Goal: Information Seeking & Learning: Learn about a topic

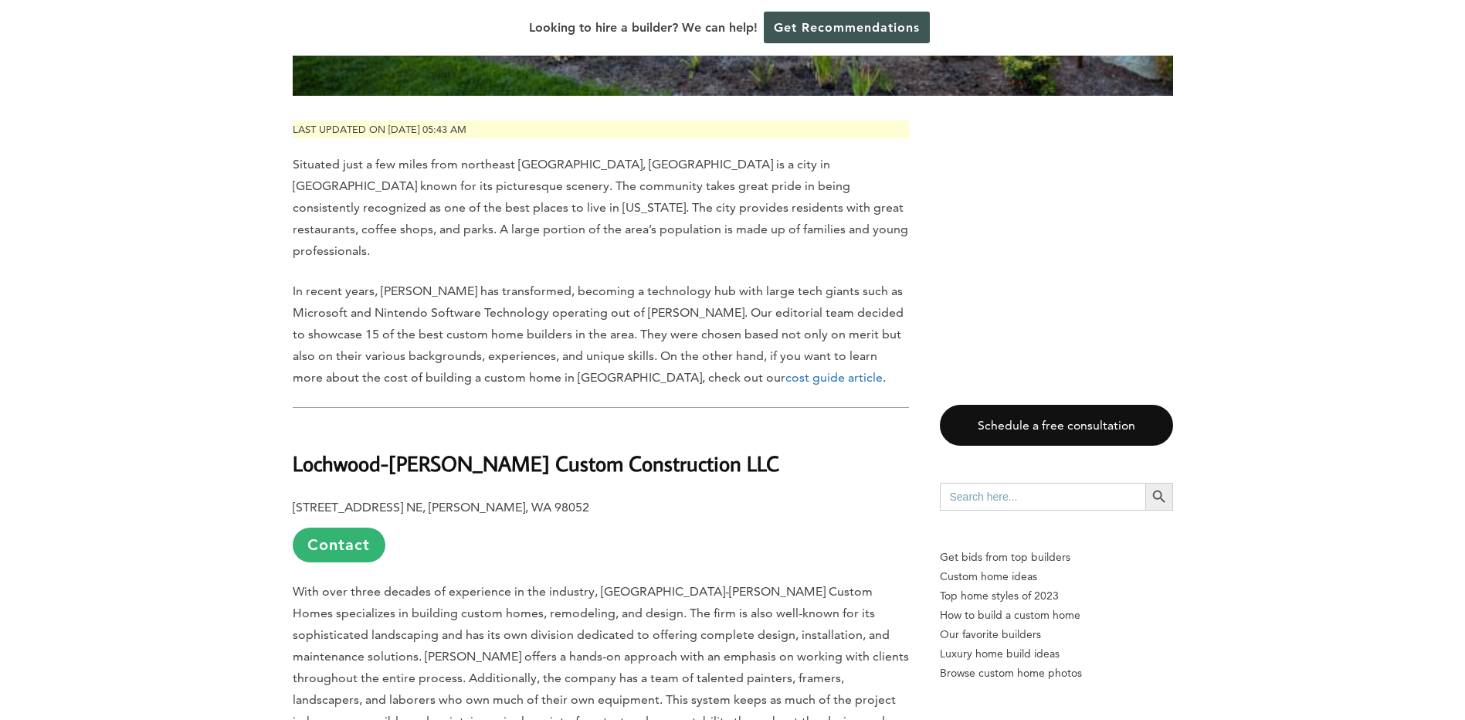
scroll to position [772, 0]
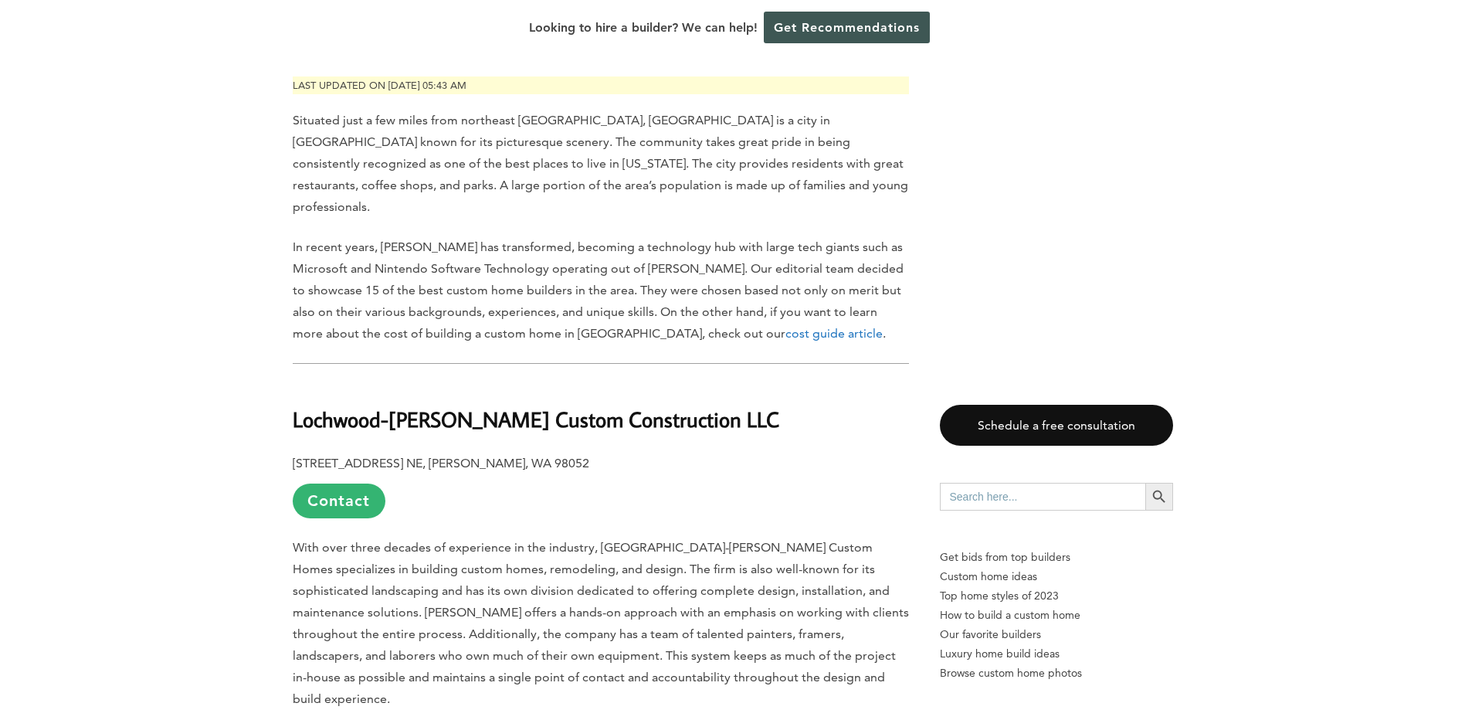
click at [465, 540] on span "With over three decades of experience in the industry, [GEOGRAPHIC_DATA]-[PERSO…" at bounding box center [601, 623] width 616 height 166
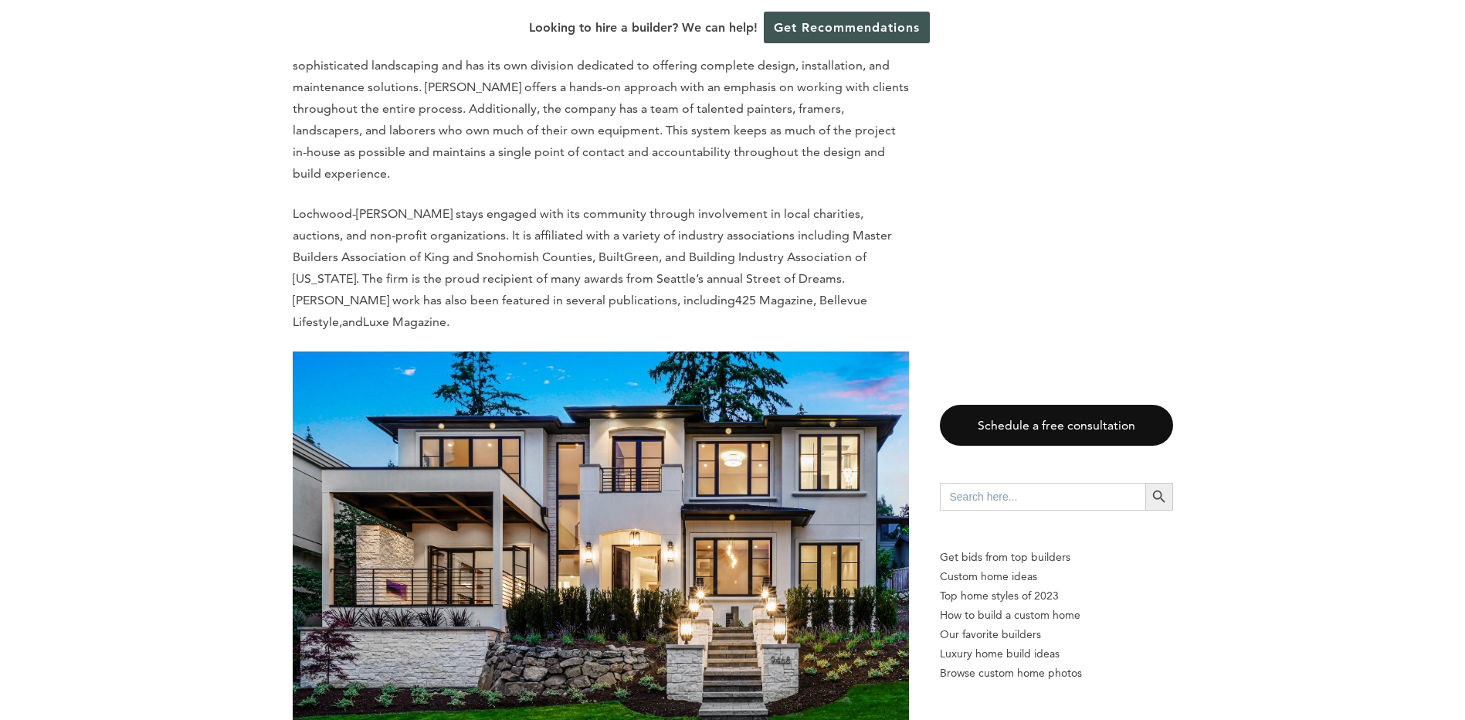
scroll to position [618, 0]
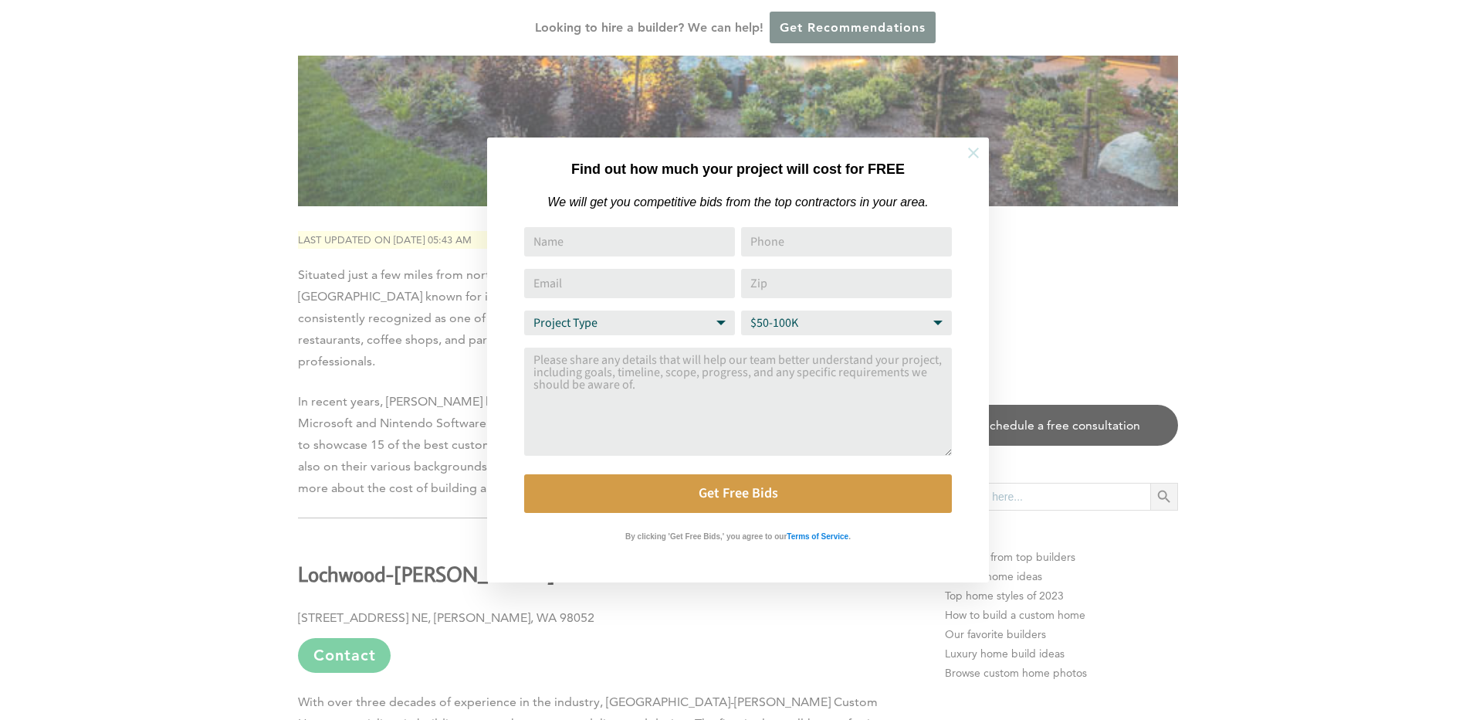
click at [977, 146] on icon at bounding box center [973, 152] width 17 height 17
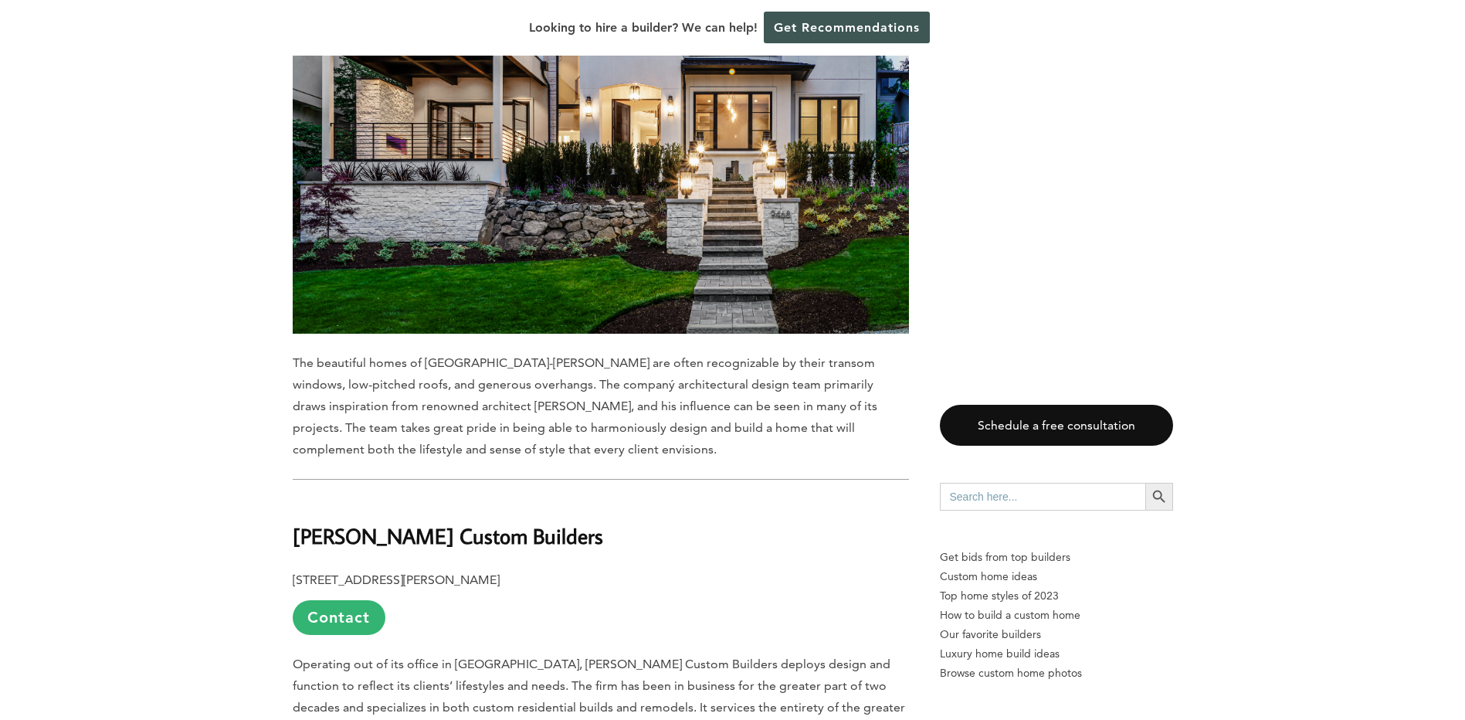
scroll to position [1776, 0]
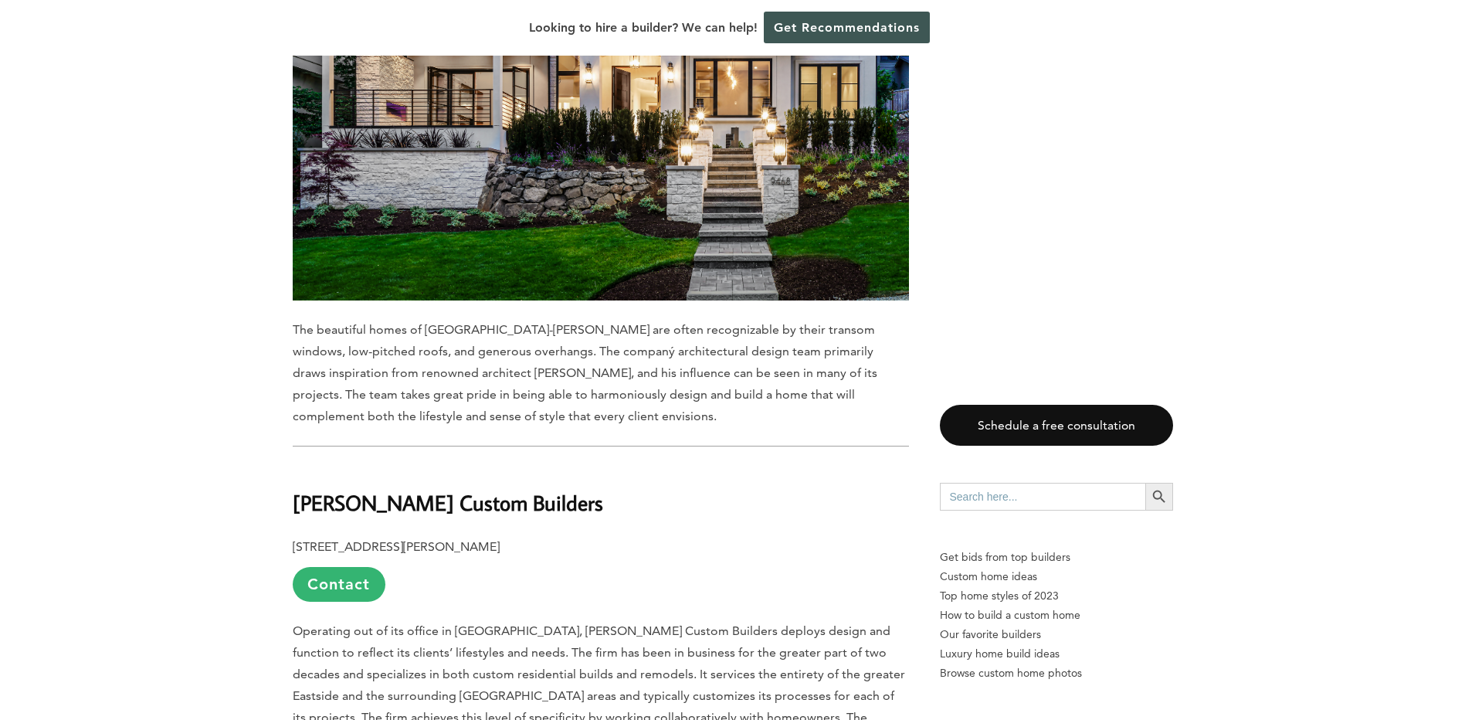
click at [597, 623] on span "Operating out of its office in [GEOGRAPHIC_DATA], [PERSON_NAME] Custom Builders…" at bounding box center [599, 706] width 612 height 166
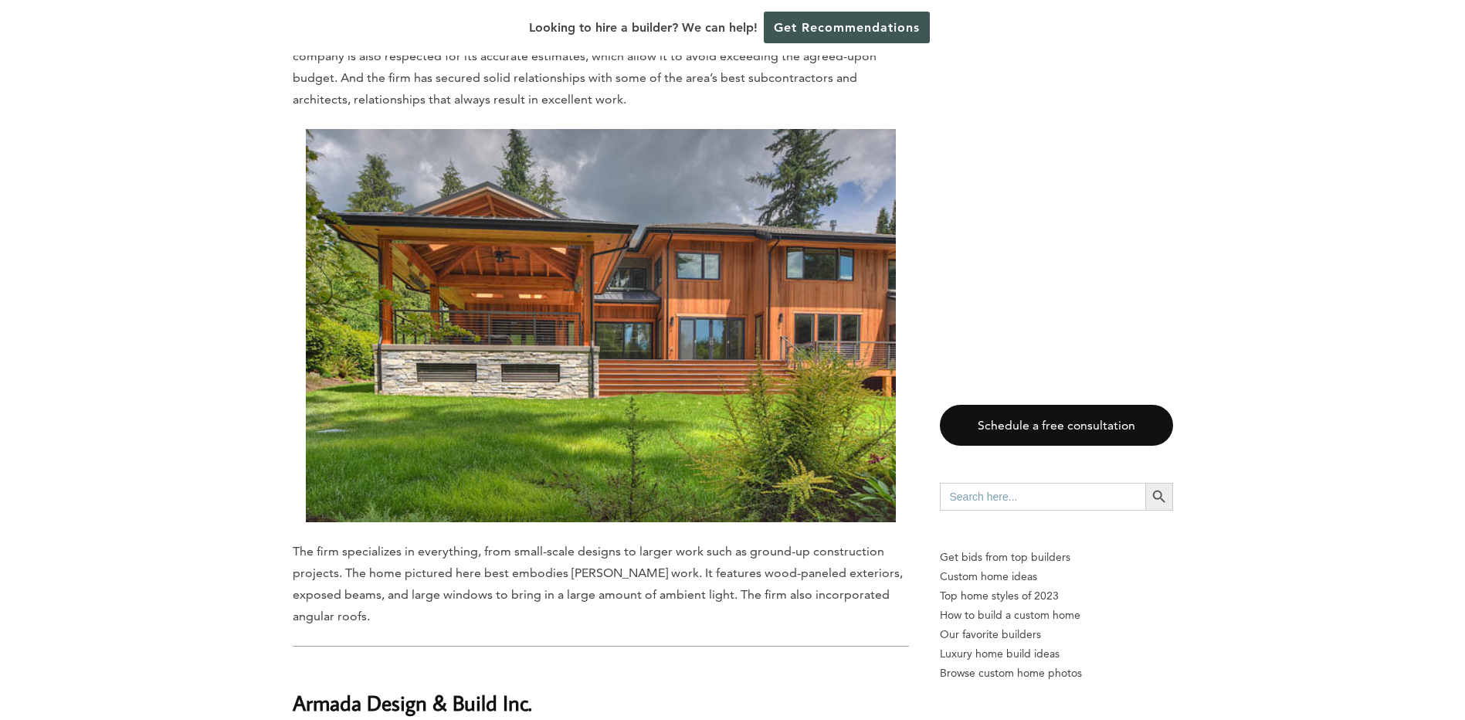
scroll to position [2471, 0]
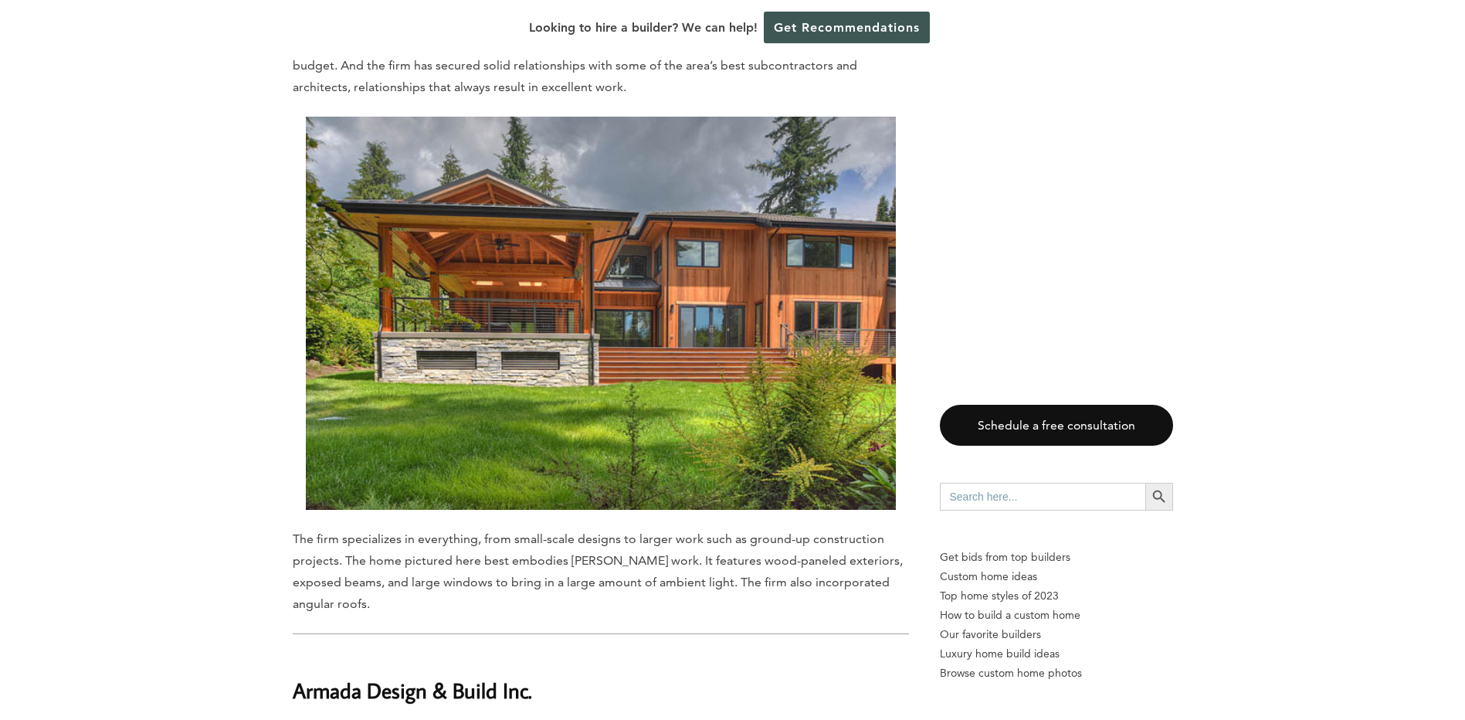
click at [579, 531] on span "The firm specializes in everything, from small-scale designs to larger work suc…" at bounding box center [598, 571] width 610 height 80
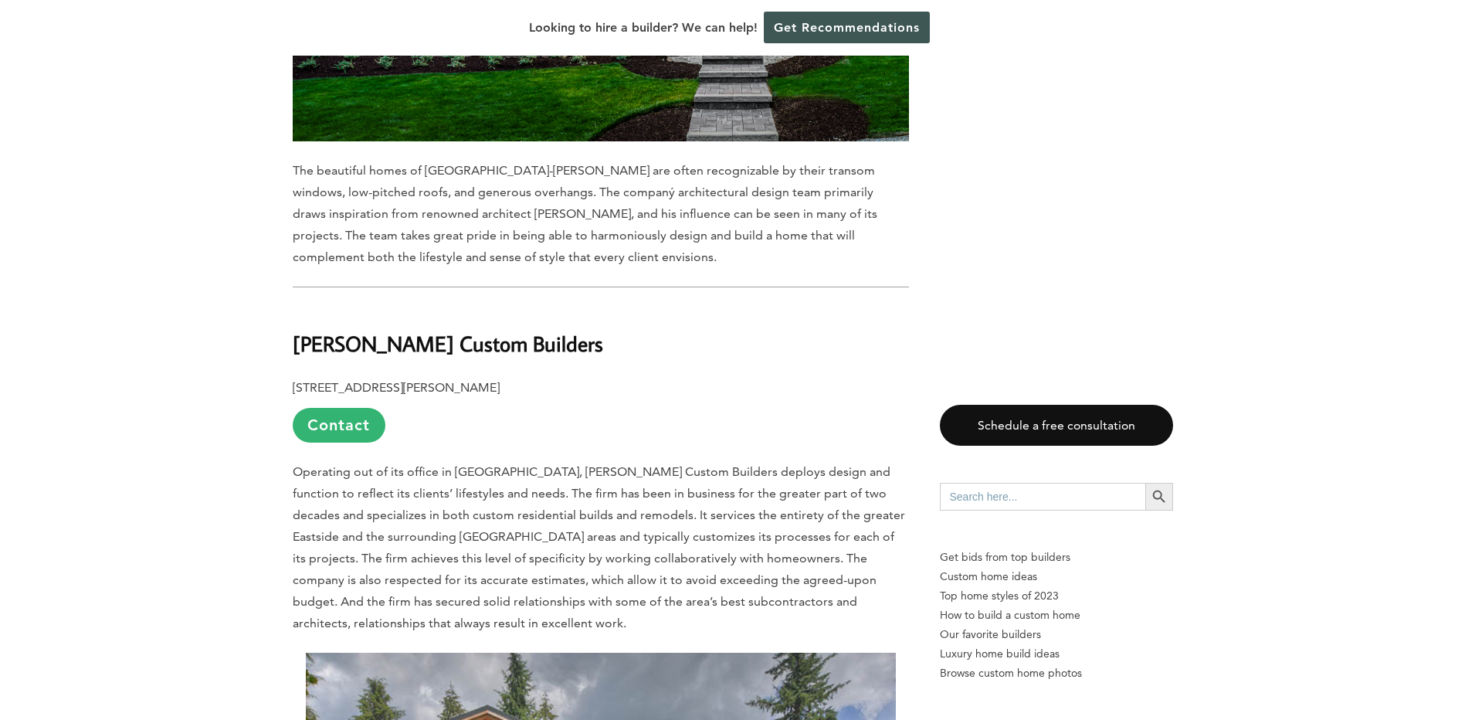
scroll to position [1930, 0]
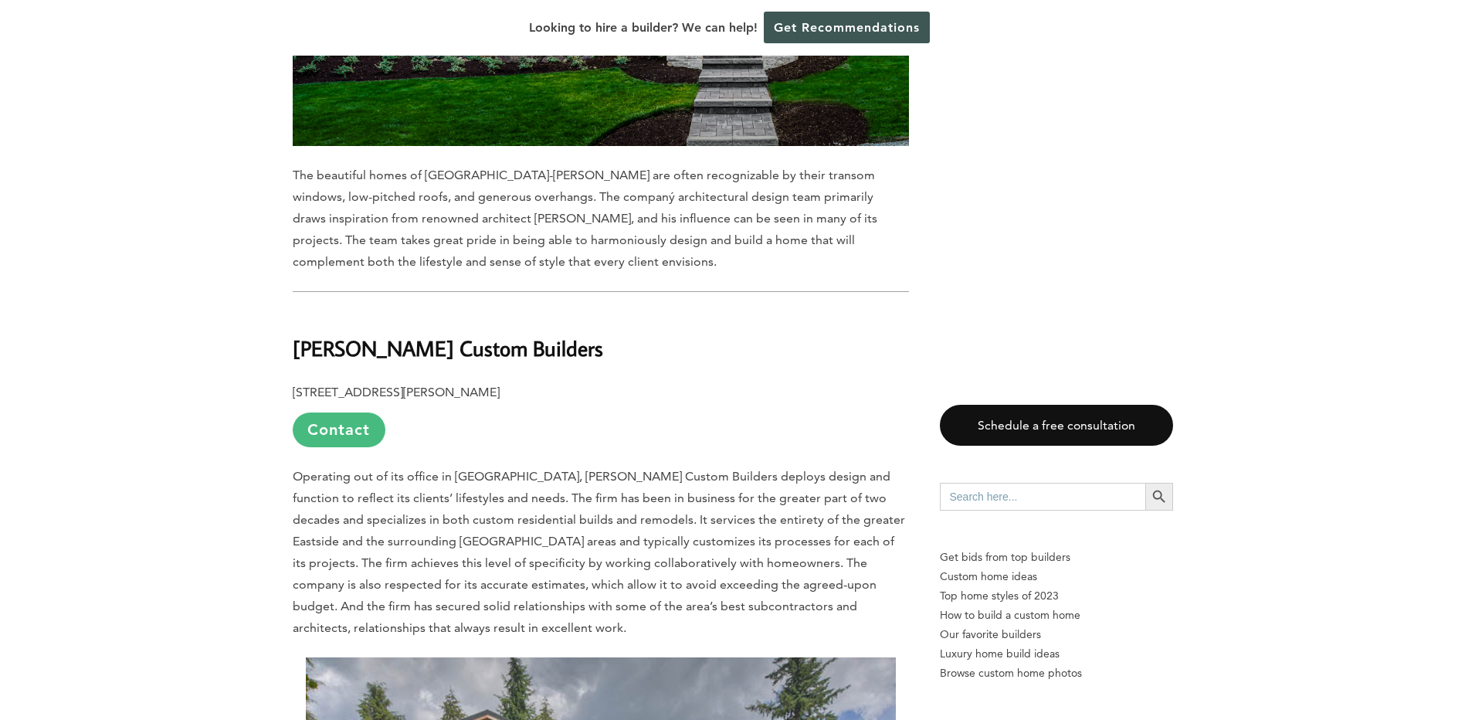
click at [354, 412] on link "Contact" at bounding box center [339, 429] width 93 height 35
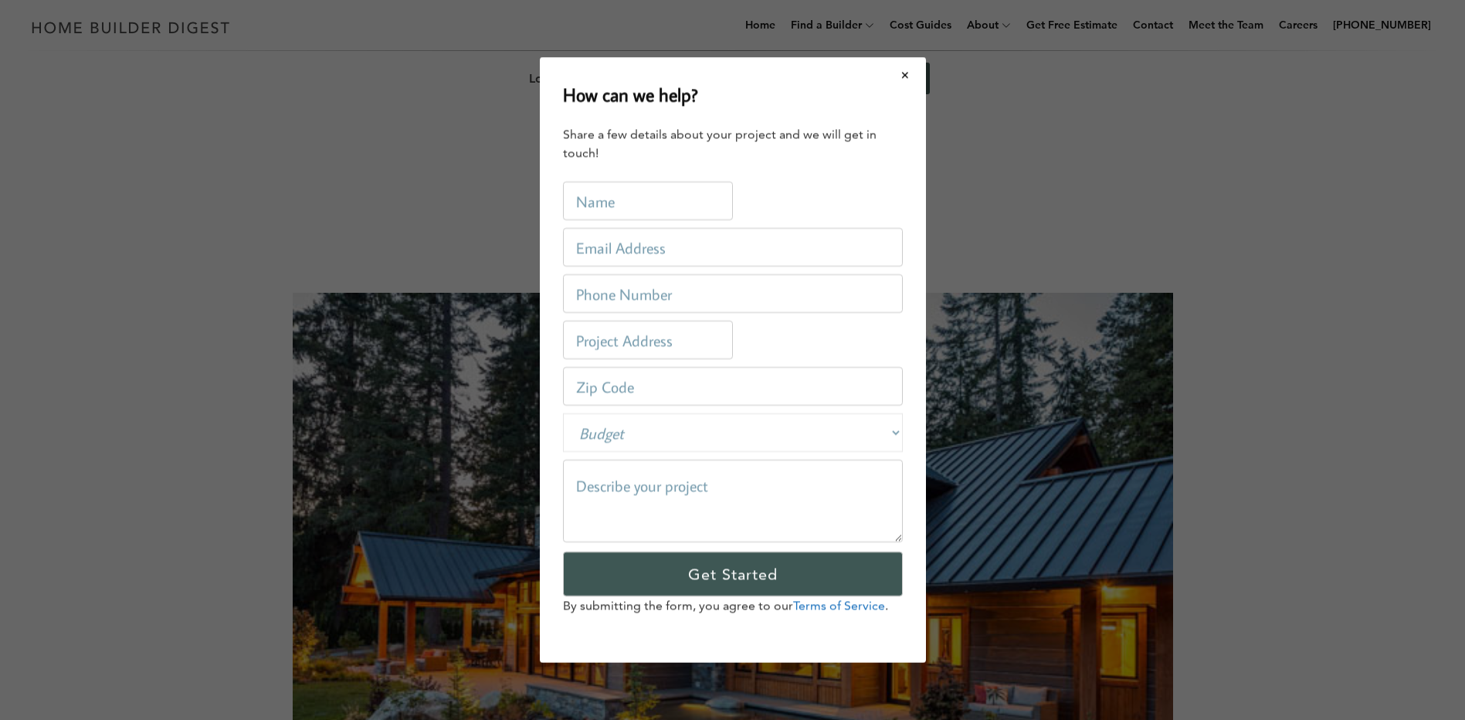
scroll to position [0, 0]
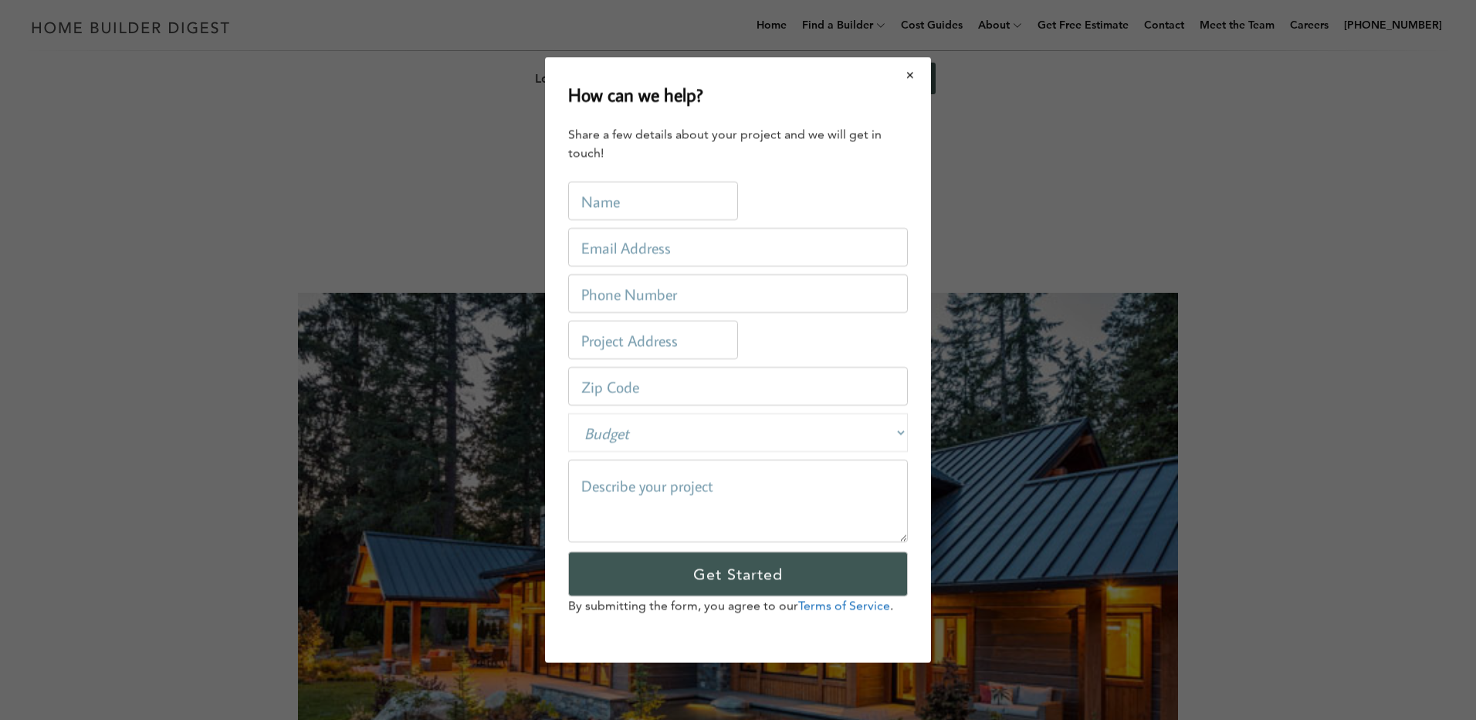
click at [907, 76] on button "Close modal" at bounding box center [910, 75] width 41 height 32
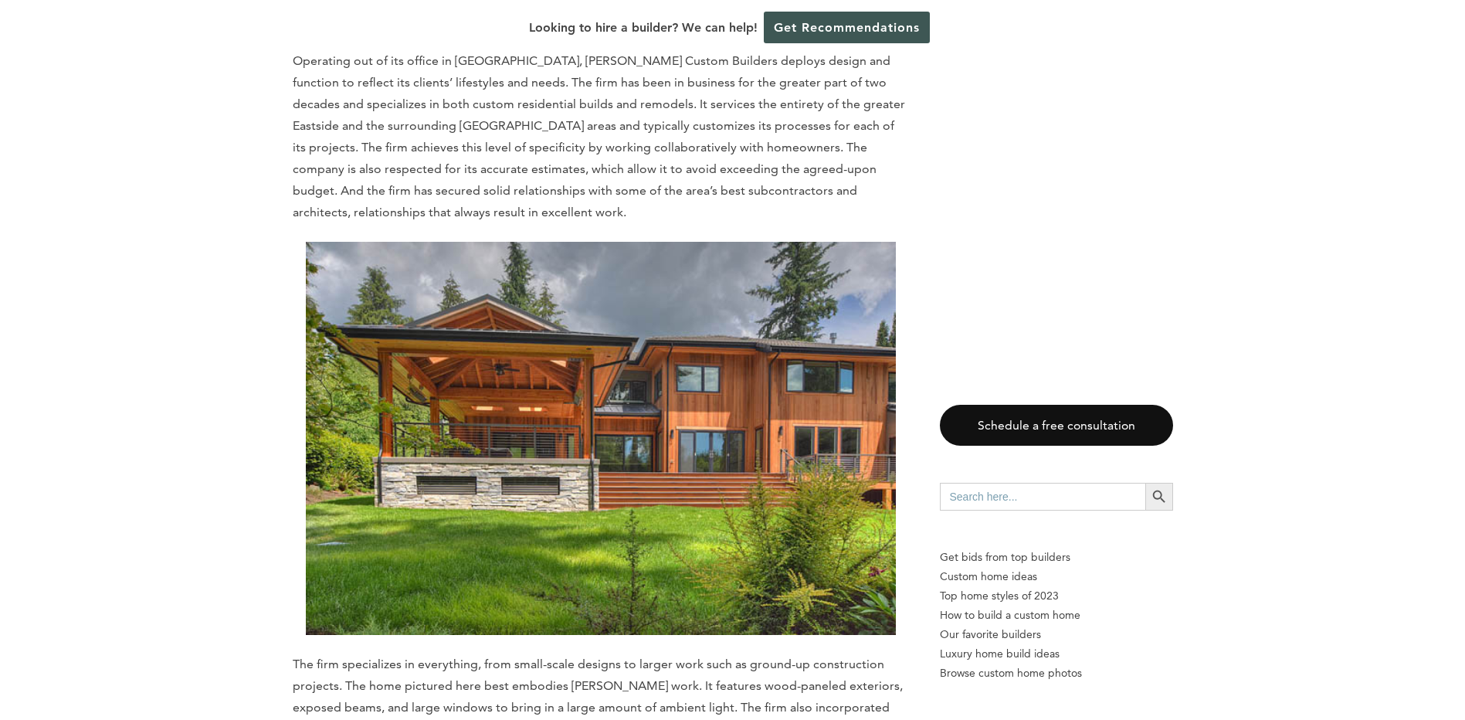
scroll to position [2393, 0]
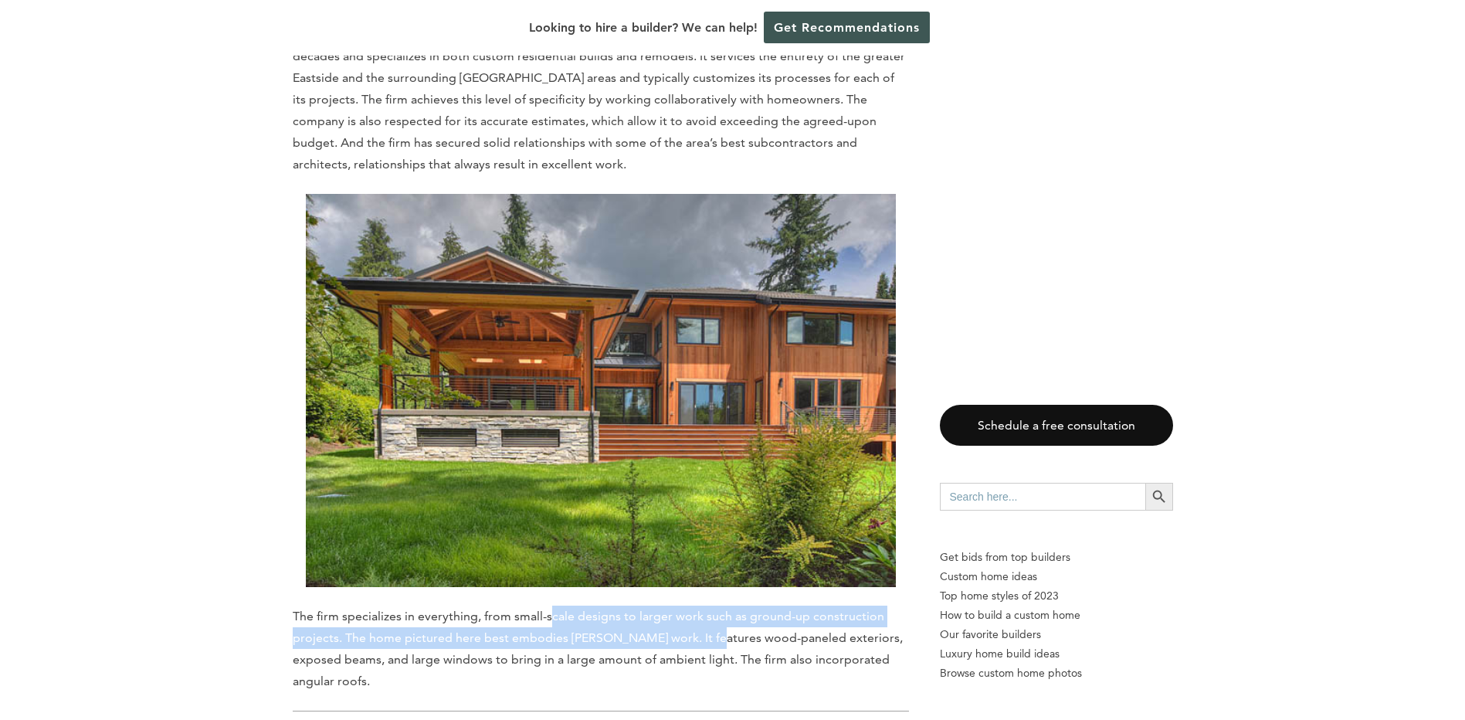
drag, startPoint x: 547, startPoint y: 555, endPoint x: 699, endPoint y: 576, distance: 154.3
click at [699, 608] on span "The firm specializes in everything, from small-scale designs to larger work suc…" at bounding box center [598, 648] width 610 height 80
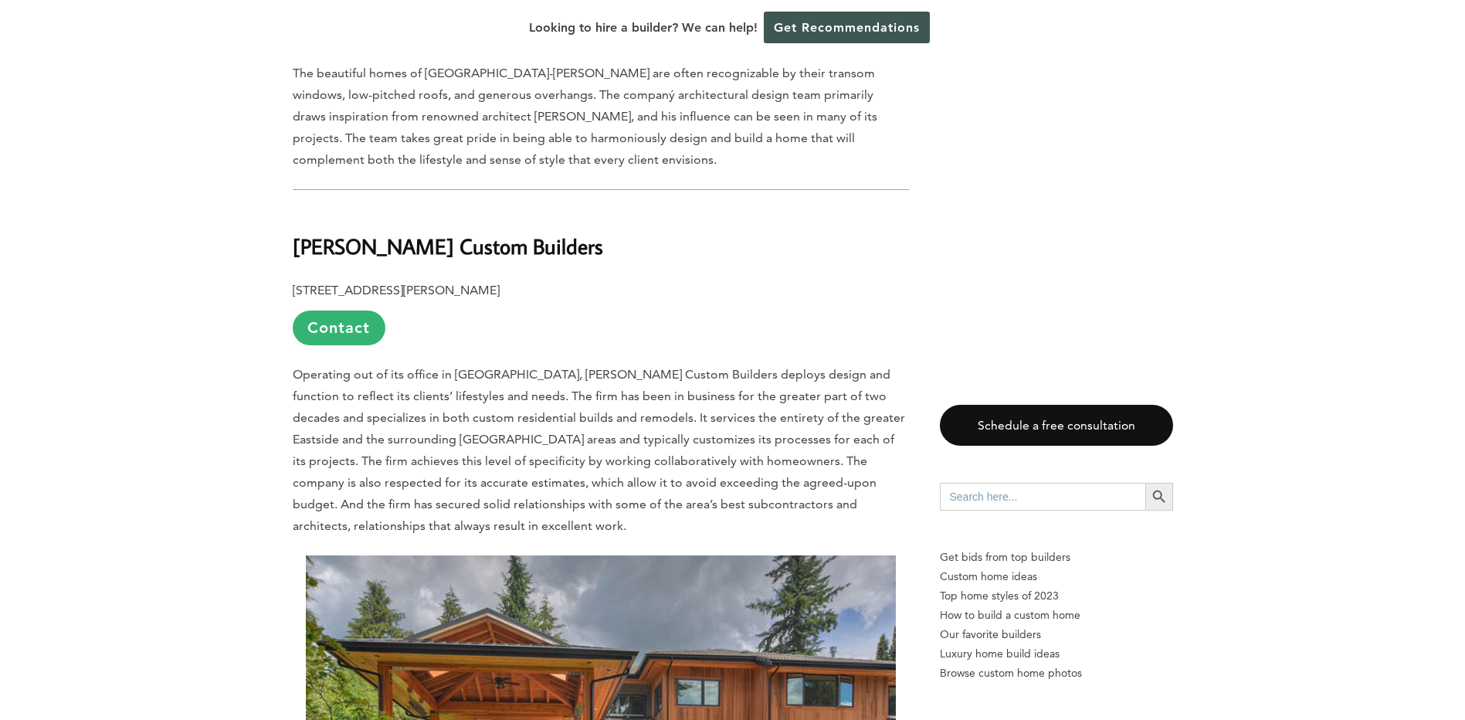
scroll to position [2085, 0]
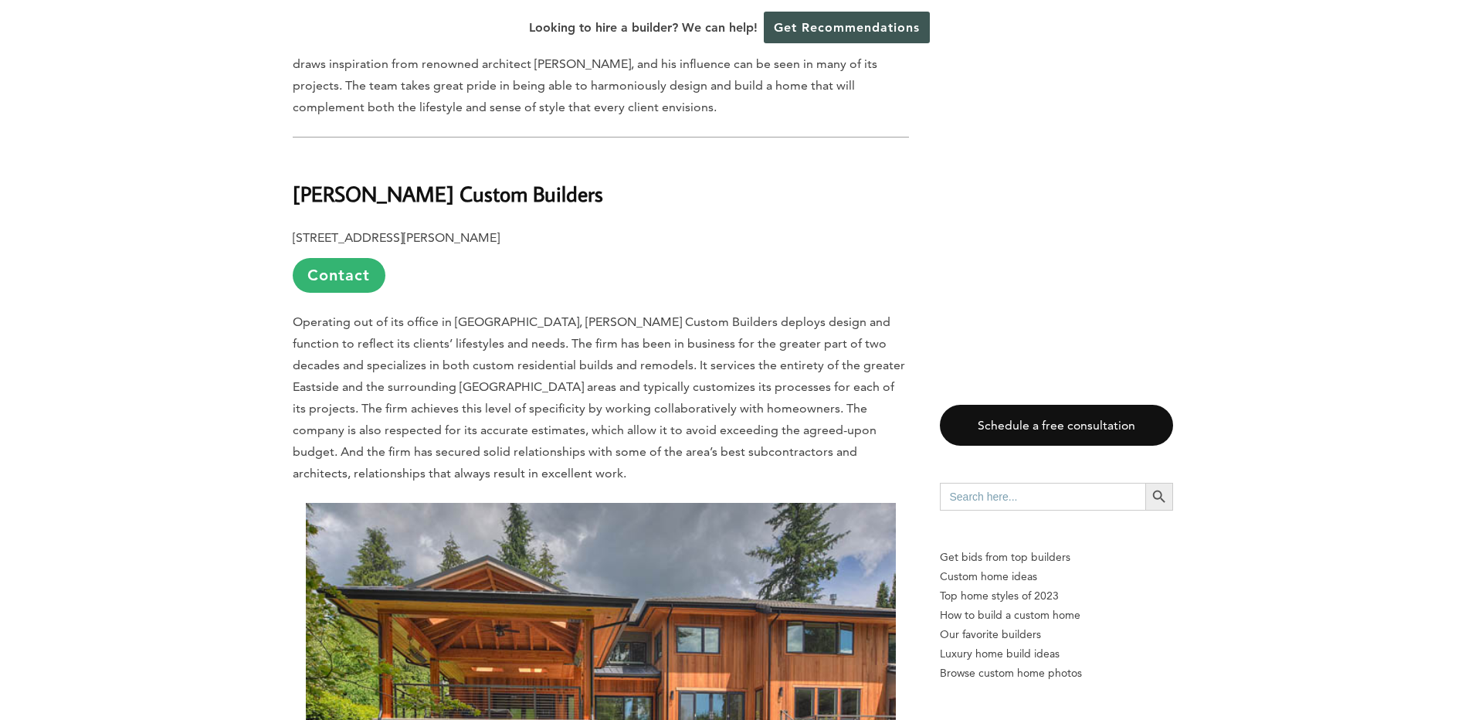
click at [567, 314] on span "Operating out of its office in [GEOGRAPHIC_DATA], [PERSON_NAME] Custom Builders…" at bounding box center [599, 397] width 612 height 166
click at [568, 334] on p "Operating out of its office in [GEOGRAPHIC_DATA], [PERSON_NAME] Custom Builders…" at bounding box center [601, 397] width 616 height 173
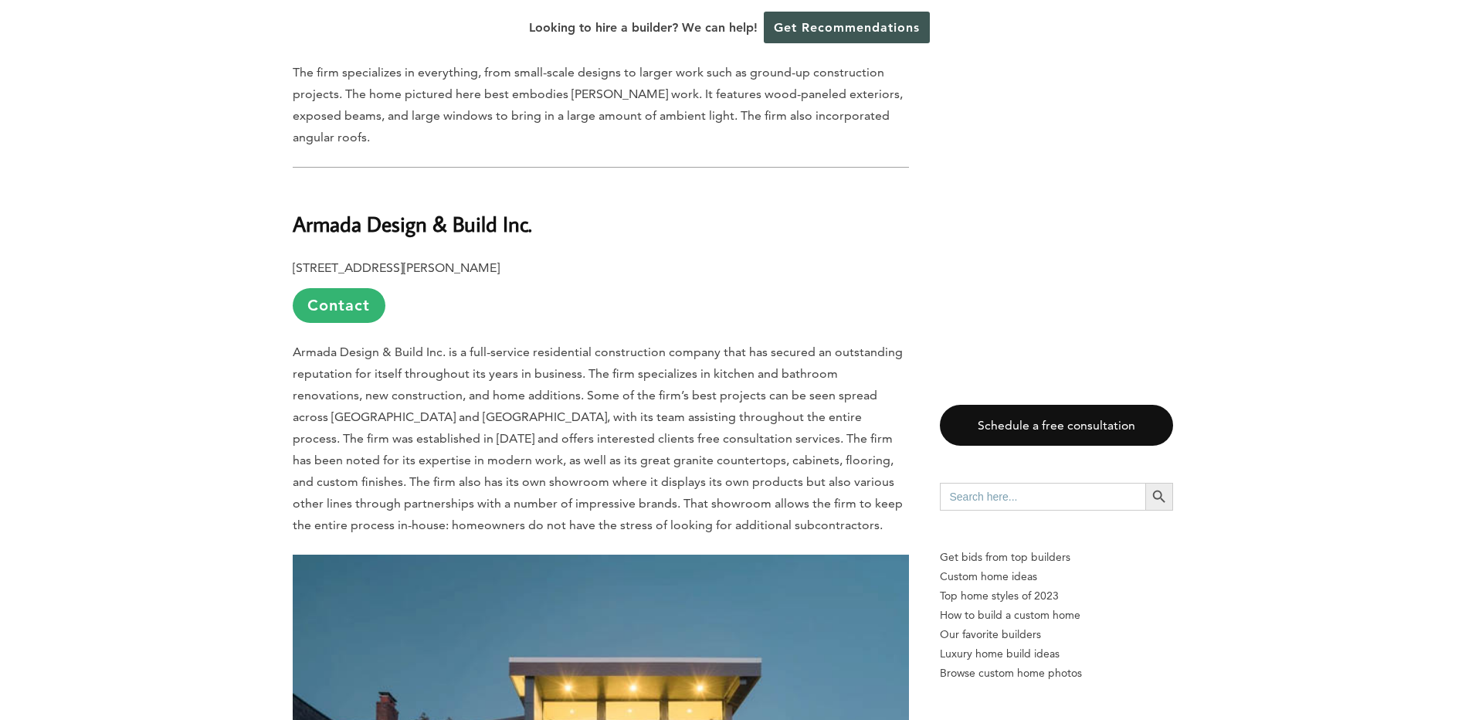
scroll to position [3011, 0]
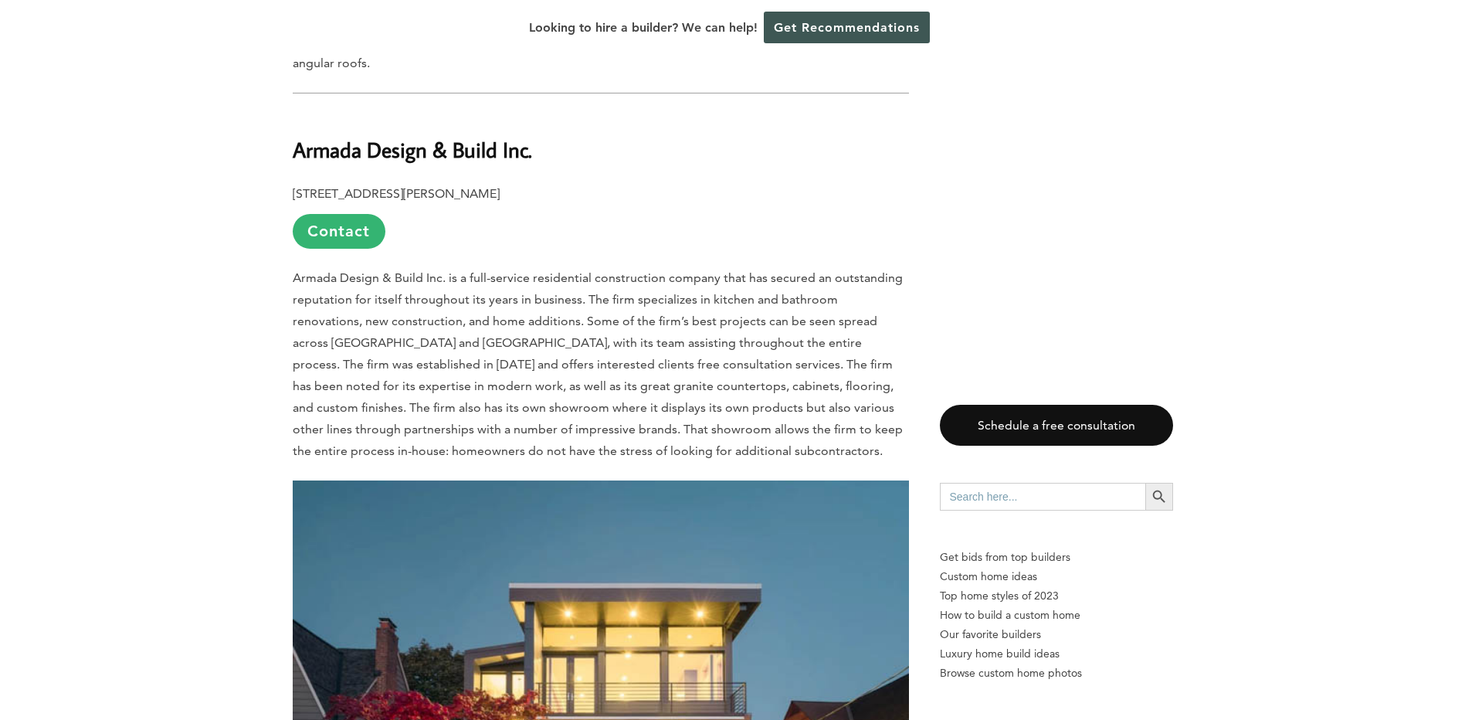
click at [403, 270] on span "Armada Design & Build Inc. is a full-service residential construction company t…" at bounding box center [598, 364] width 610 height 188
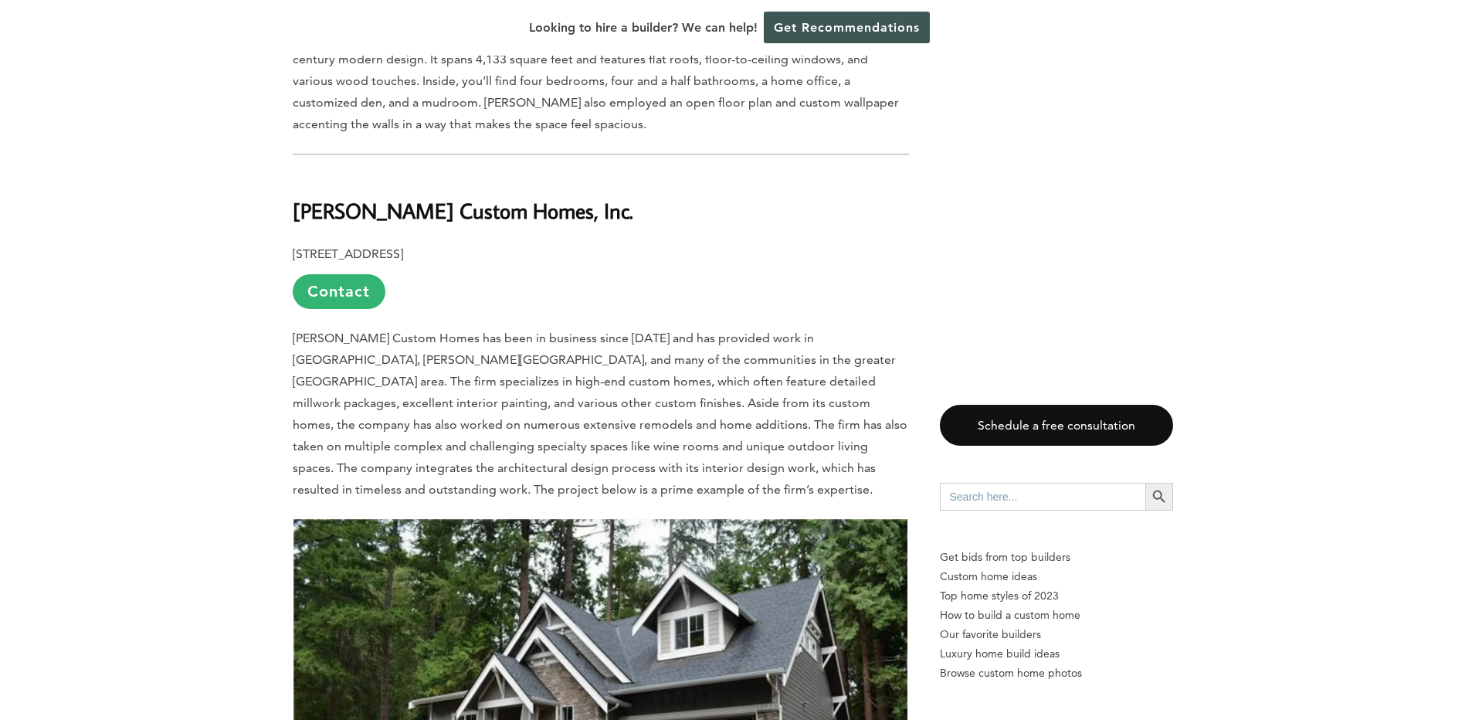
scroll to position [4787, 0]
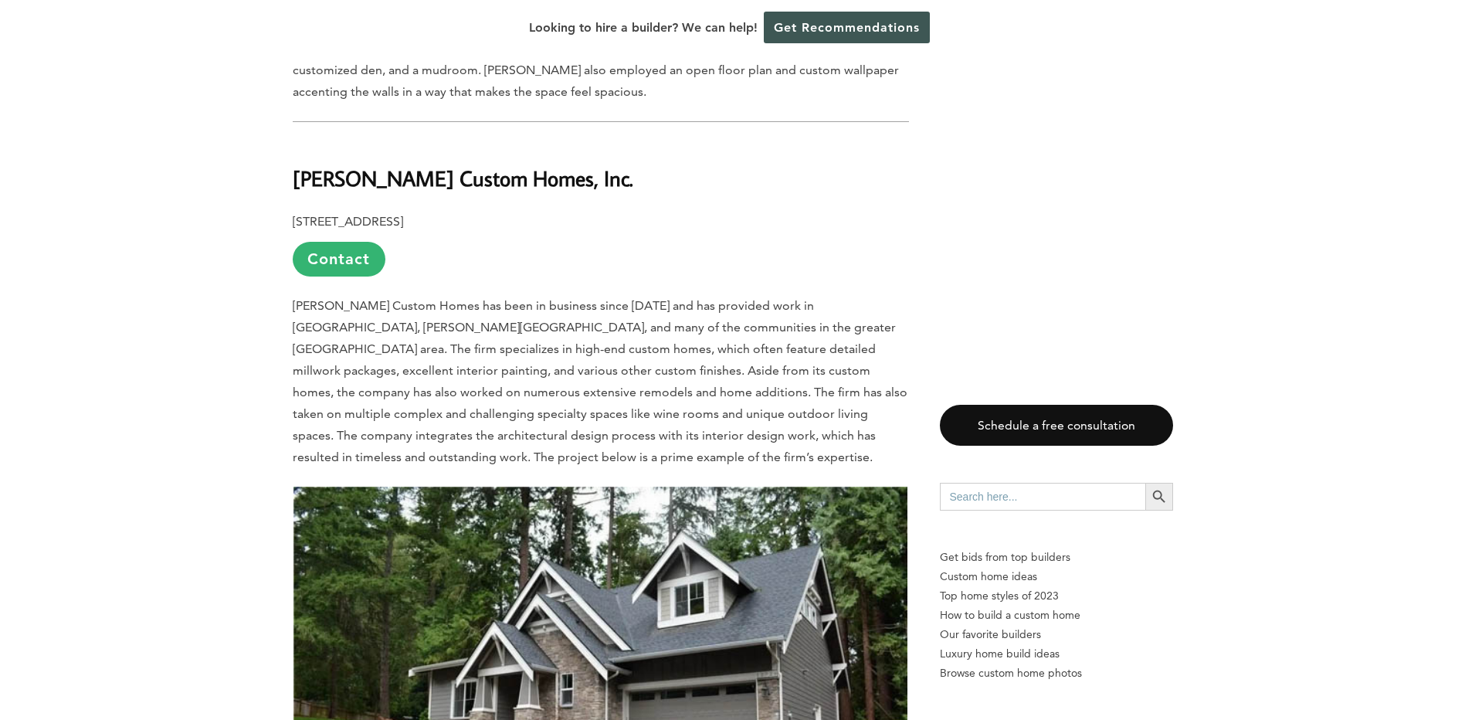
click at [567, 306] on span "[PERSON_NAME] Custom Homes has been in business since [DATE] and has provided w…" at bounding box center [600, 381] width 615 height 166
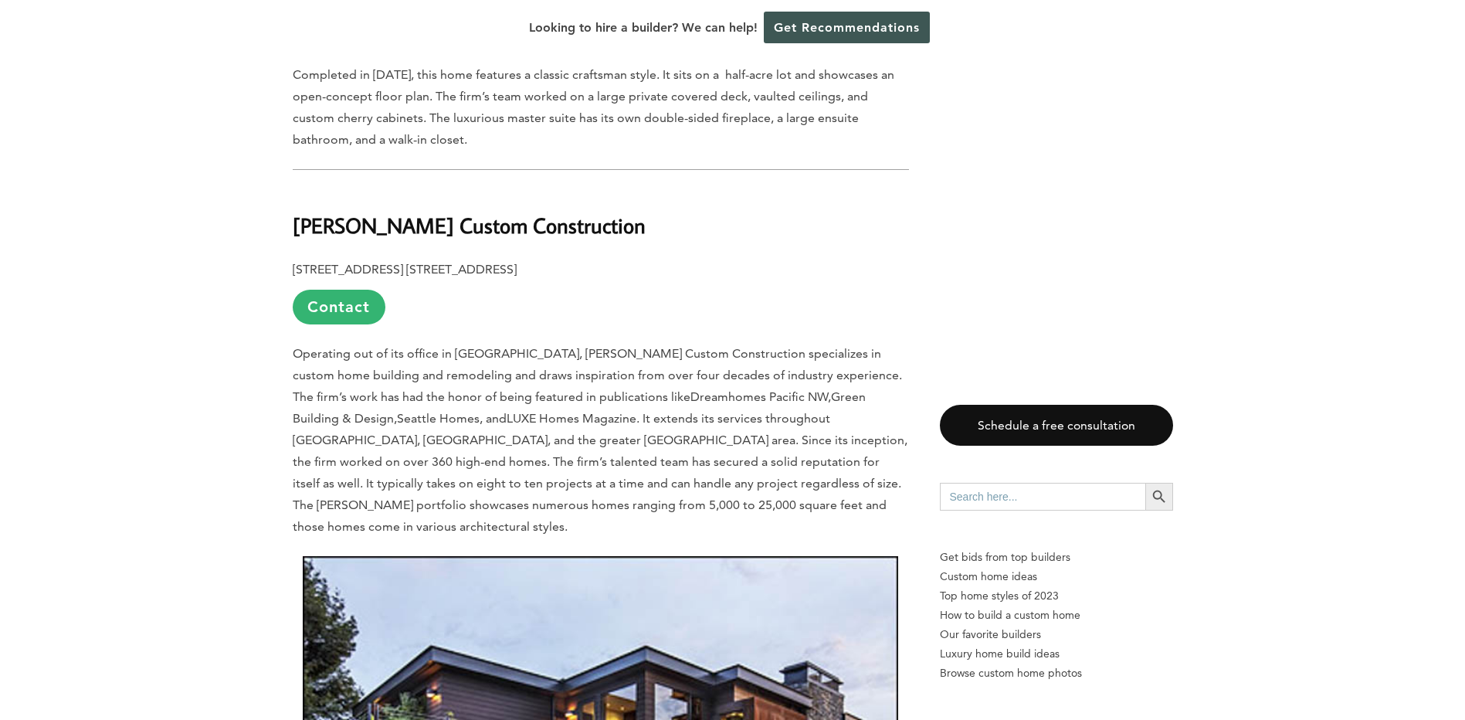
scroll to position [5636, 0]
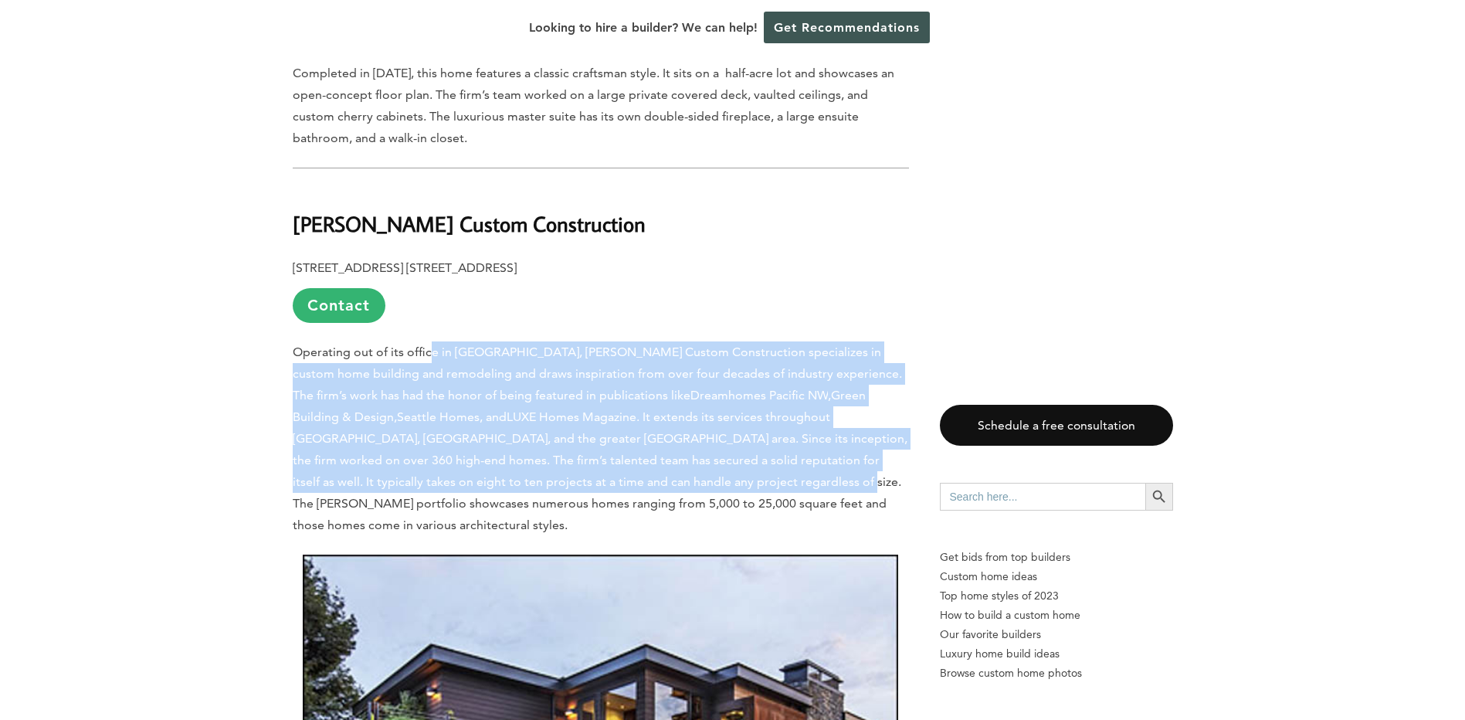
drag, startPoint x: 518, startPoint y: 423, endPoint x: 431, endPoint y: 269, distance: 176.7
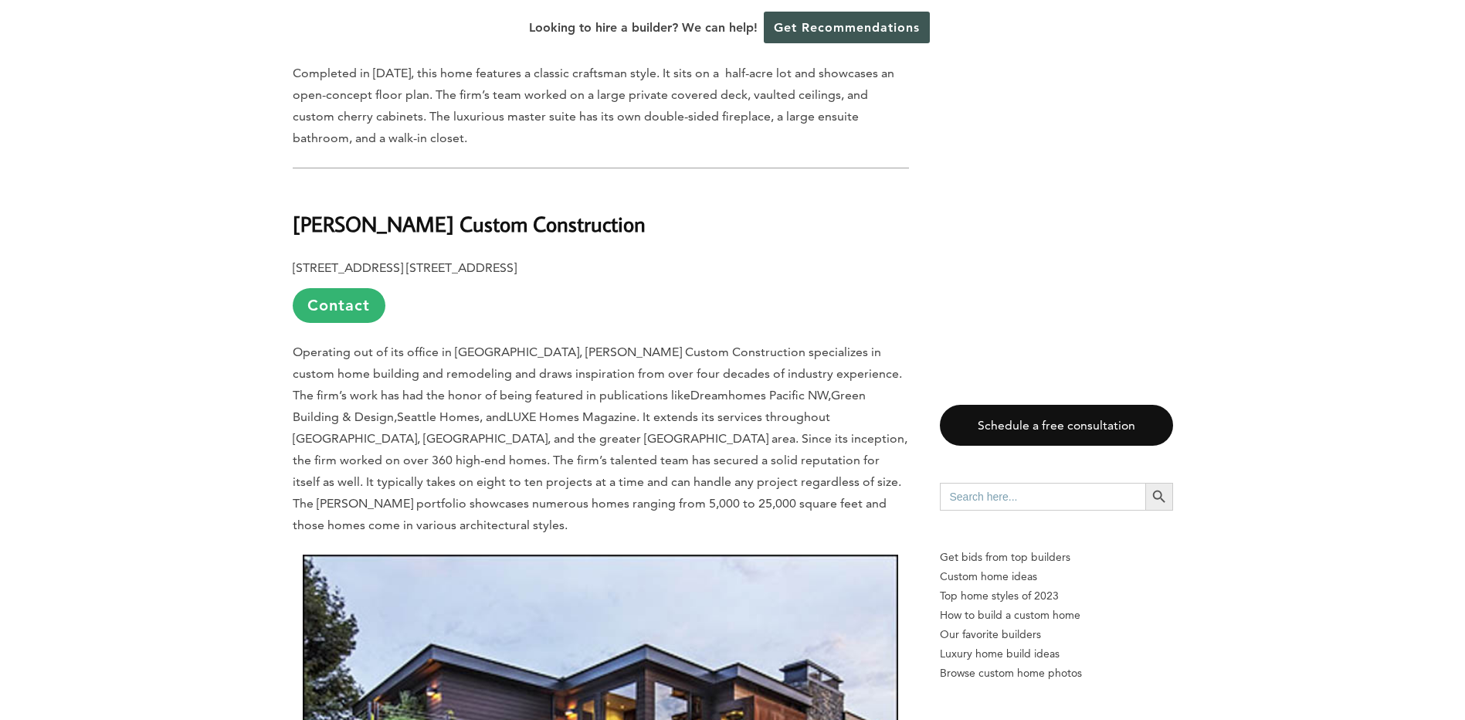
drag, startPoint x: 431, startPoint y: 269, endPoint x: 325, endPoint y: 283, distance: 106.7
click at [325, 344] on span "Operating out of its office in [GEOGRAPHIC_DATA], [PERSON_NAME] Custom Construc…" at bounding box center [597, 373] width 609 height 58
click at [480, 344] on span "Operating out of its office in [GEOGRAPHIC_DATA], [PERSON_NAME] Custom Construc…" at bounding box center [597, 373] width 609 height 58
drag, startPoint x: 506, startPoint y: 163, endPoint x: 493, endPoint y: 127, distance: 37.9
click at [493, 187] on h2 "[PERSON_NAME] Custom Construction" at bounding box center [601, 213] width 616 height 53
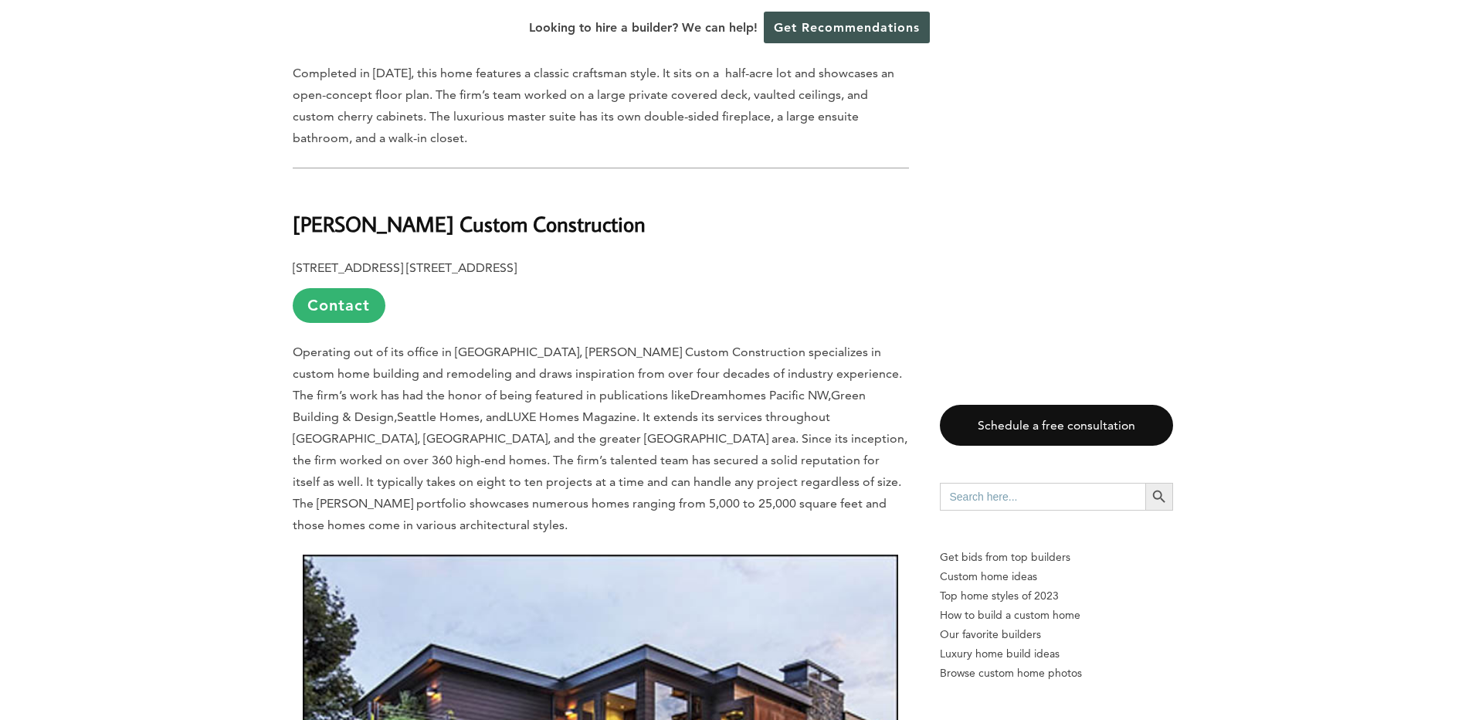
click at [539, 344] on span "Operating out of its office in [GEOGRAPHIC_DATA], [PERSON_NAME] Custom Construc…" at bounding box center [597, 373] width 609 height 58
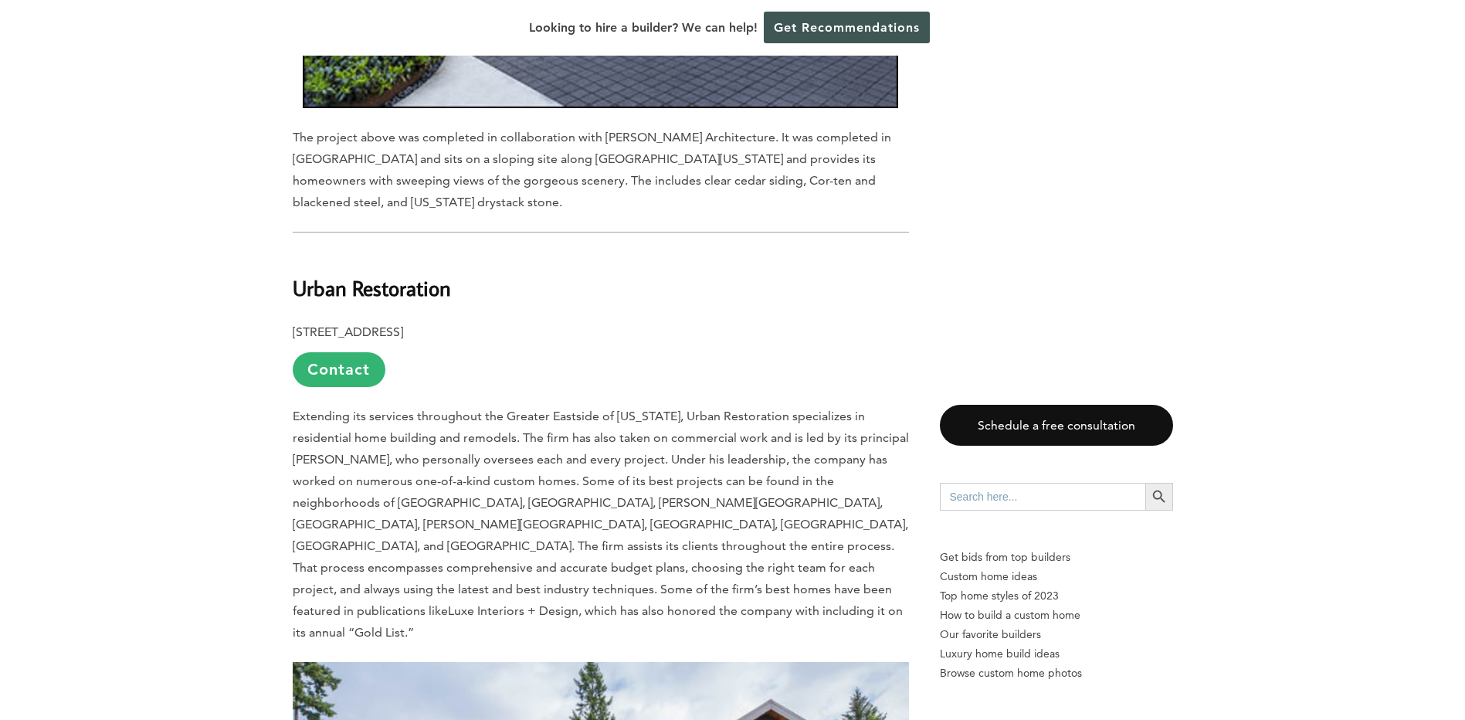
scroll to position [6640, 0]
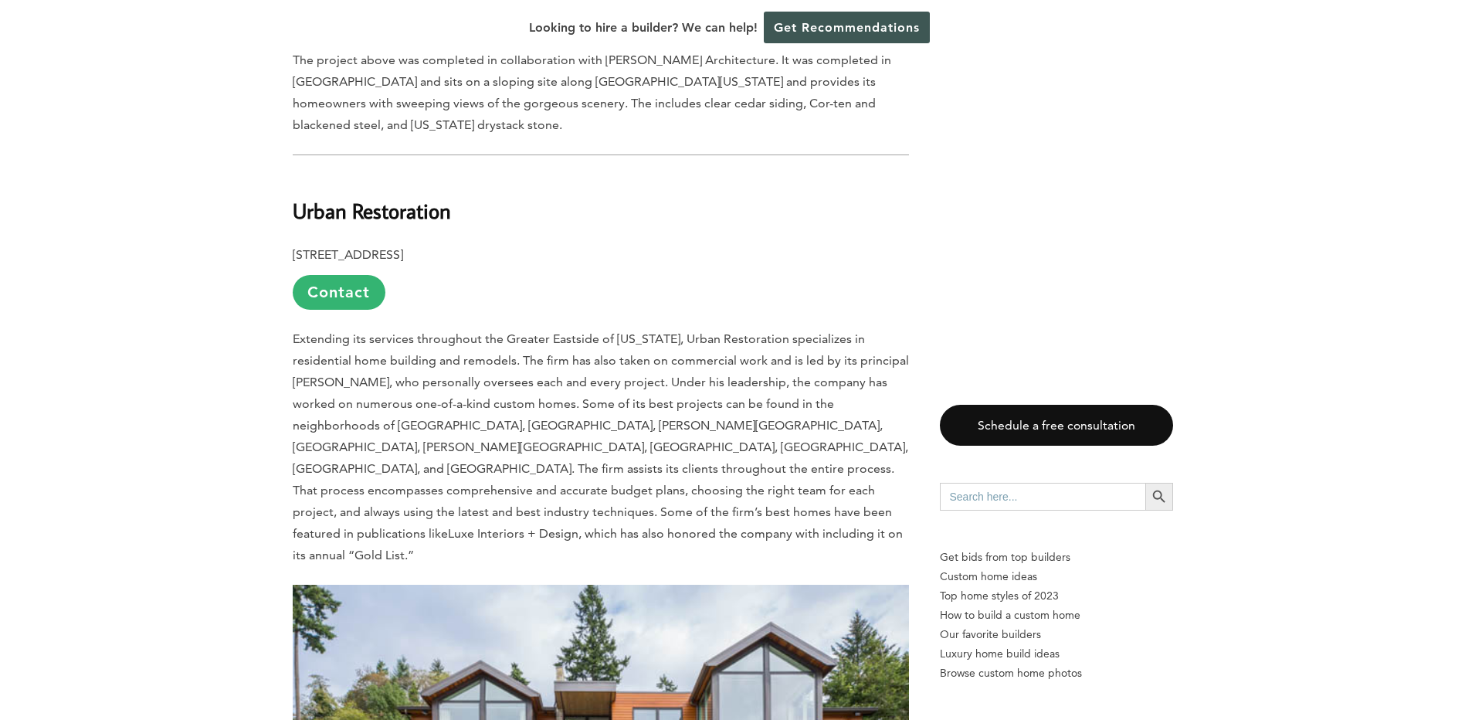
click at [521, 331] on span "Extending its services throughout the Greater Eastside of [US_STATE], Urban Res…" at bounding box center [601, 435] width 616 height 209
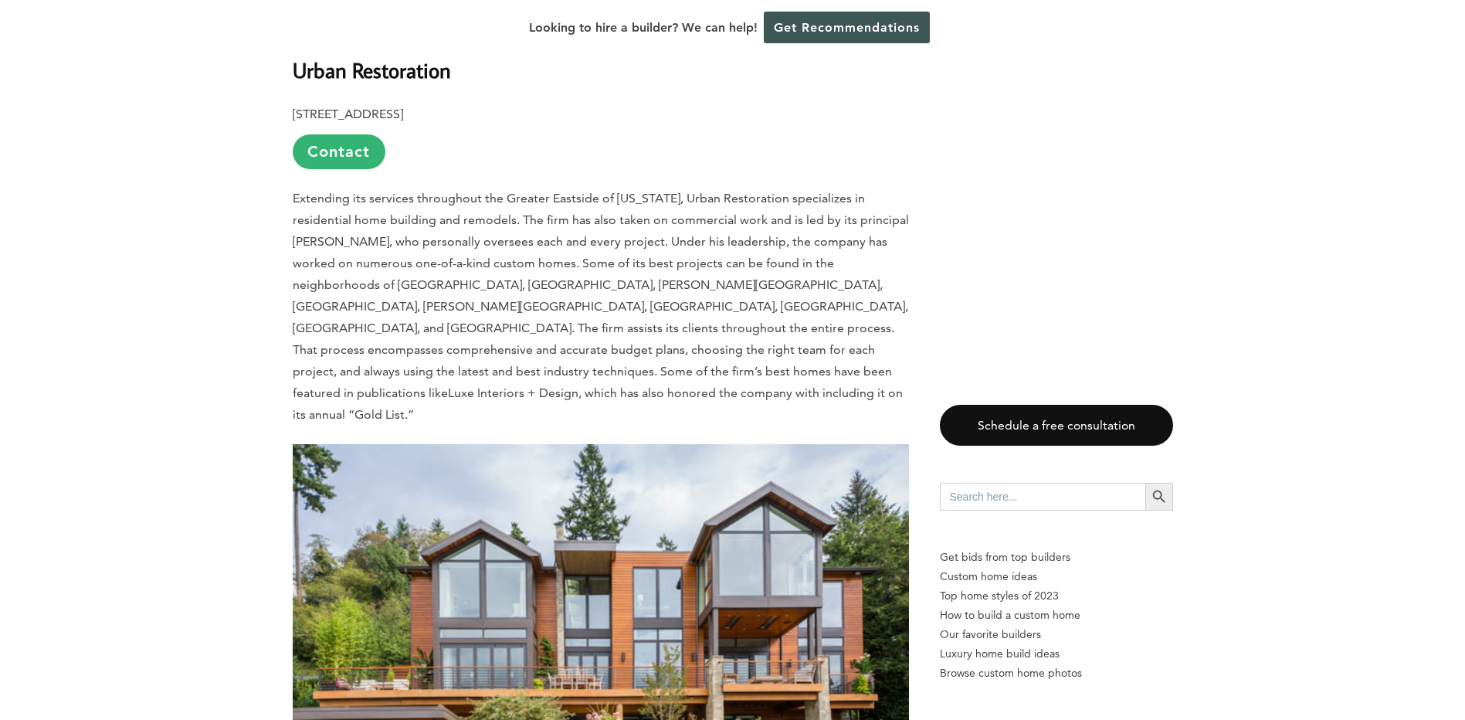
scroll to position [6794, 0]
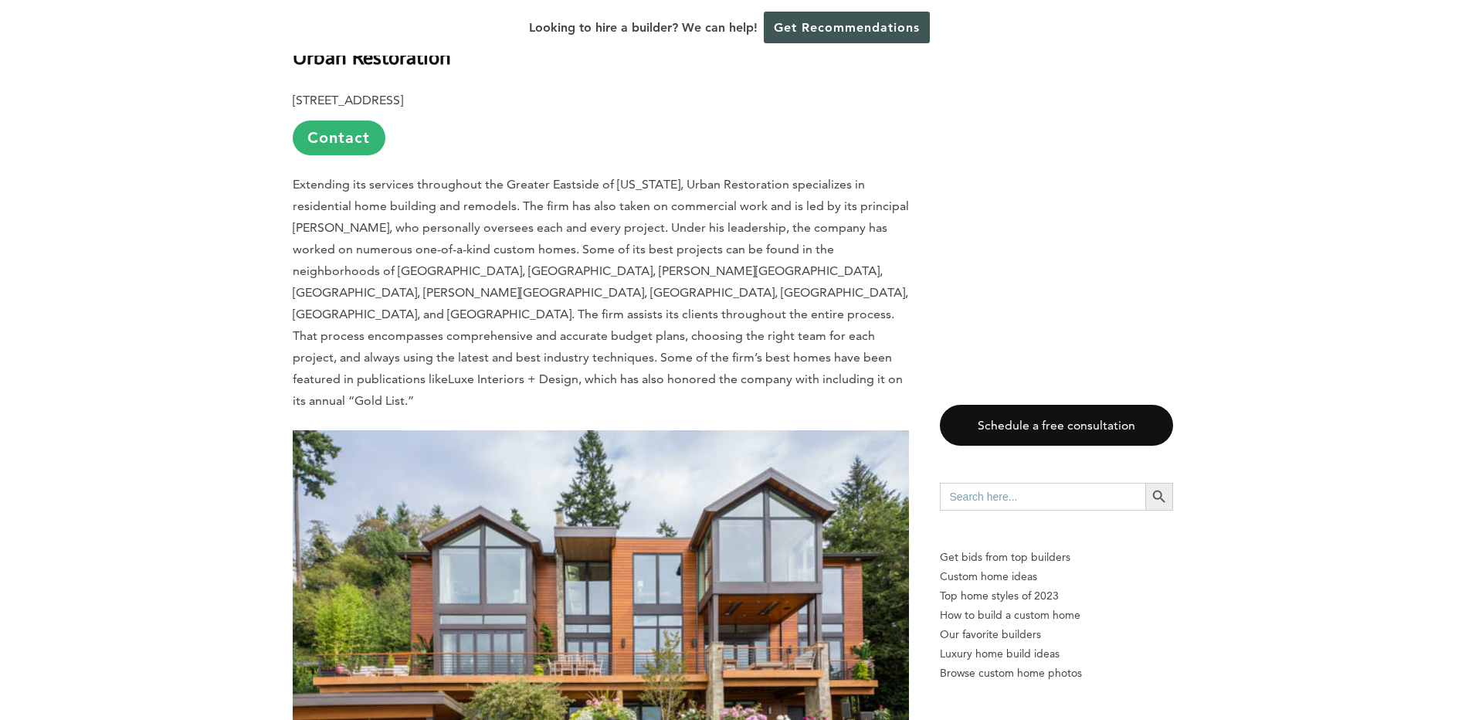
click at [557, 177] on span "Extending its services throughout the Greater Eastside of [US_STATE], Urban Res…" at bounding box center [601, 281] width 616 height 209
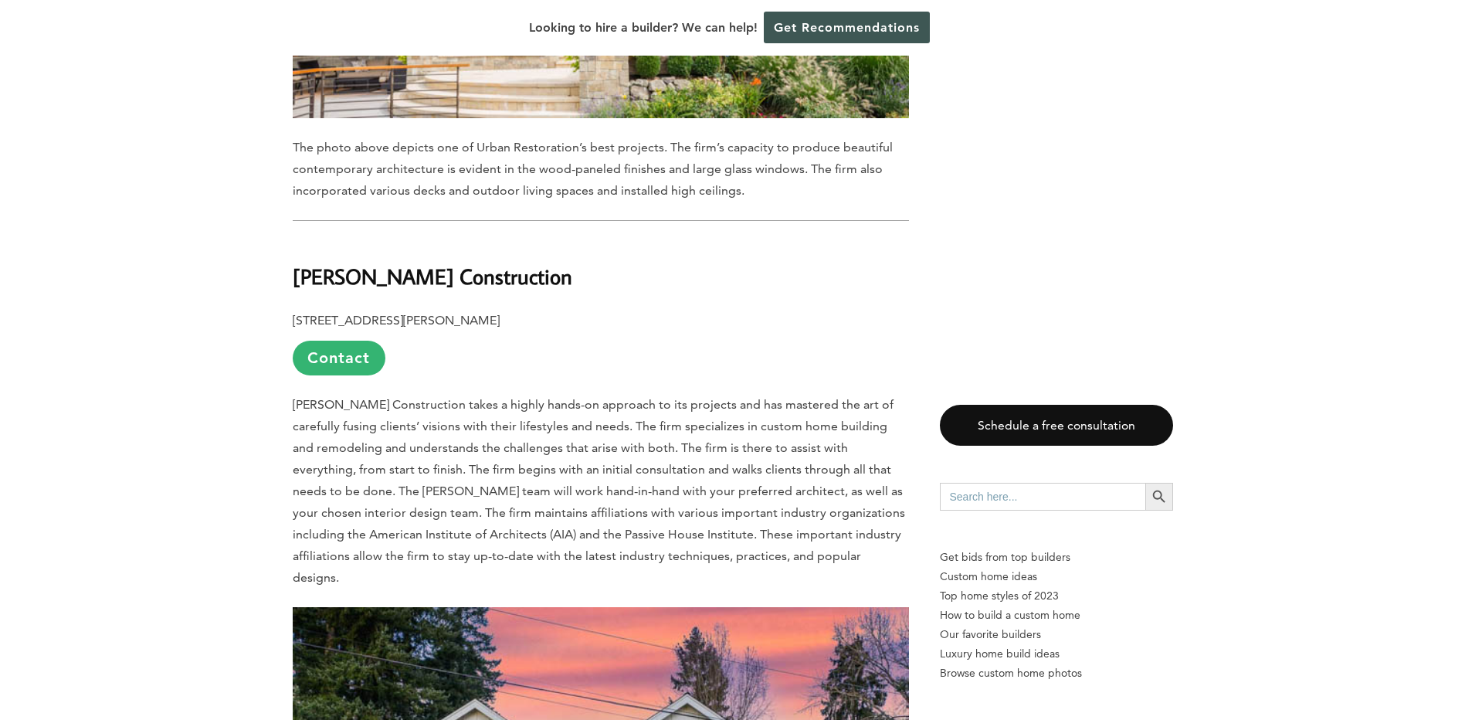
scroll to position [7566, 0]
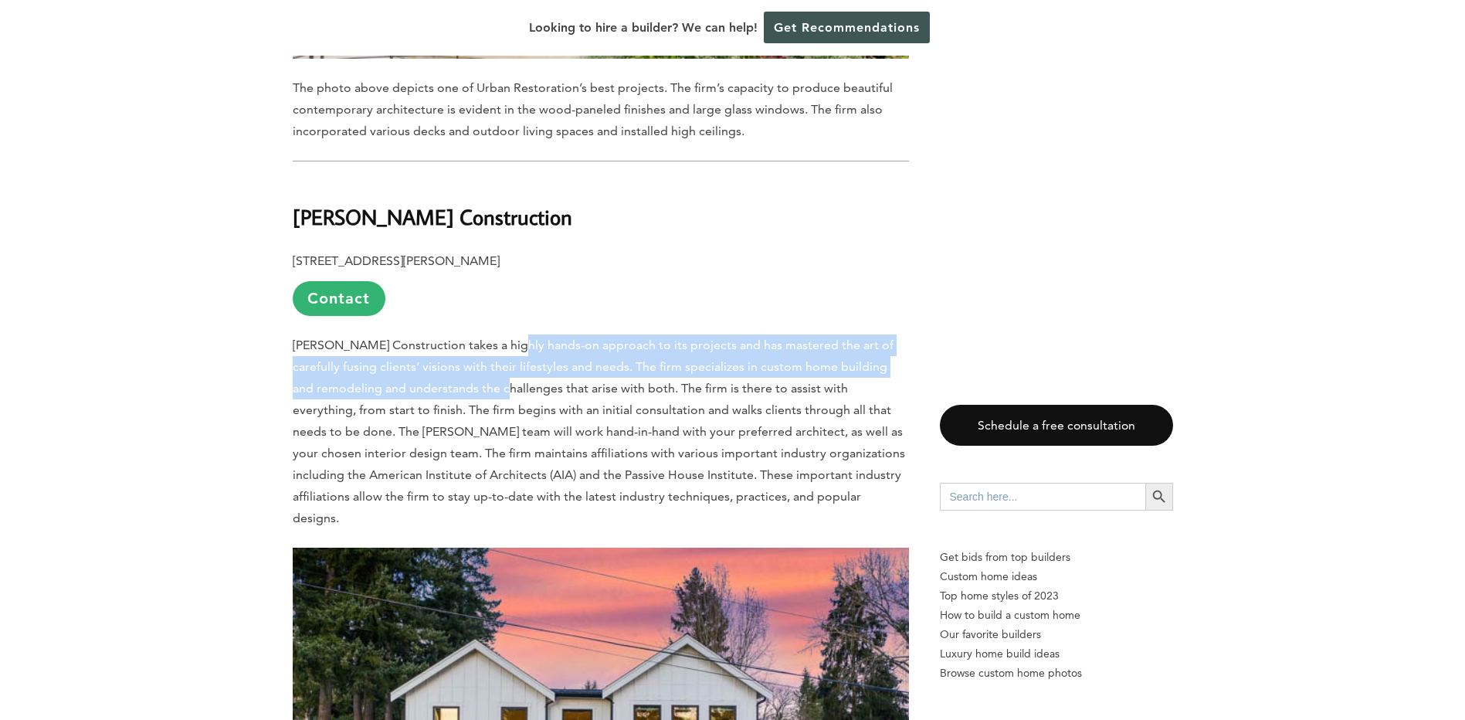
drag, startPoint x: 510, startPoint y: 218, endPoint x: 527, endPoint y: 260, distance: 45.5
click at [527, 337] on span "[PERSON_NAME] Construction takes a highly hands-on approach to its projects and…" at bounding box center [599, 431] width 612 height 188
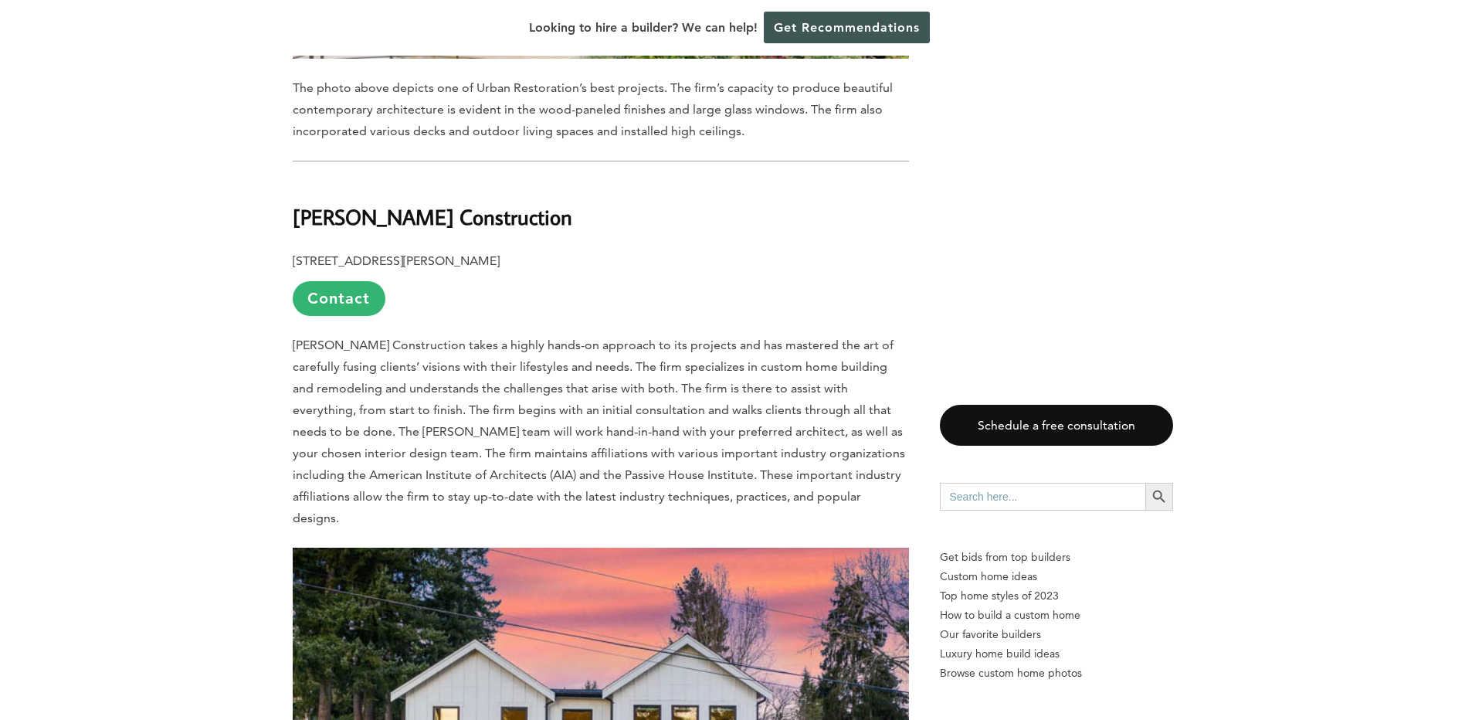
drag, startPoint x: 527, startPoint y: 260, endPoint x: 556, endPoint y: 278, distance: 34.3
click at [556, 337] on span "[PERSON_NAME] Construction takes a highly hands-on approach to its projects and…" at bounding box center [599, 431] width 612 height 188
click at [835, 337] on span "[PERSON_NAME] Construction takes a highly hands-on approach to its projects and…" at bounding box center [599, 431] width 612 height 188
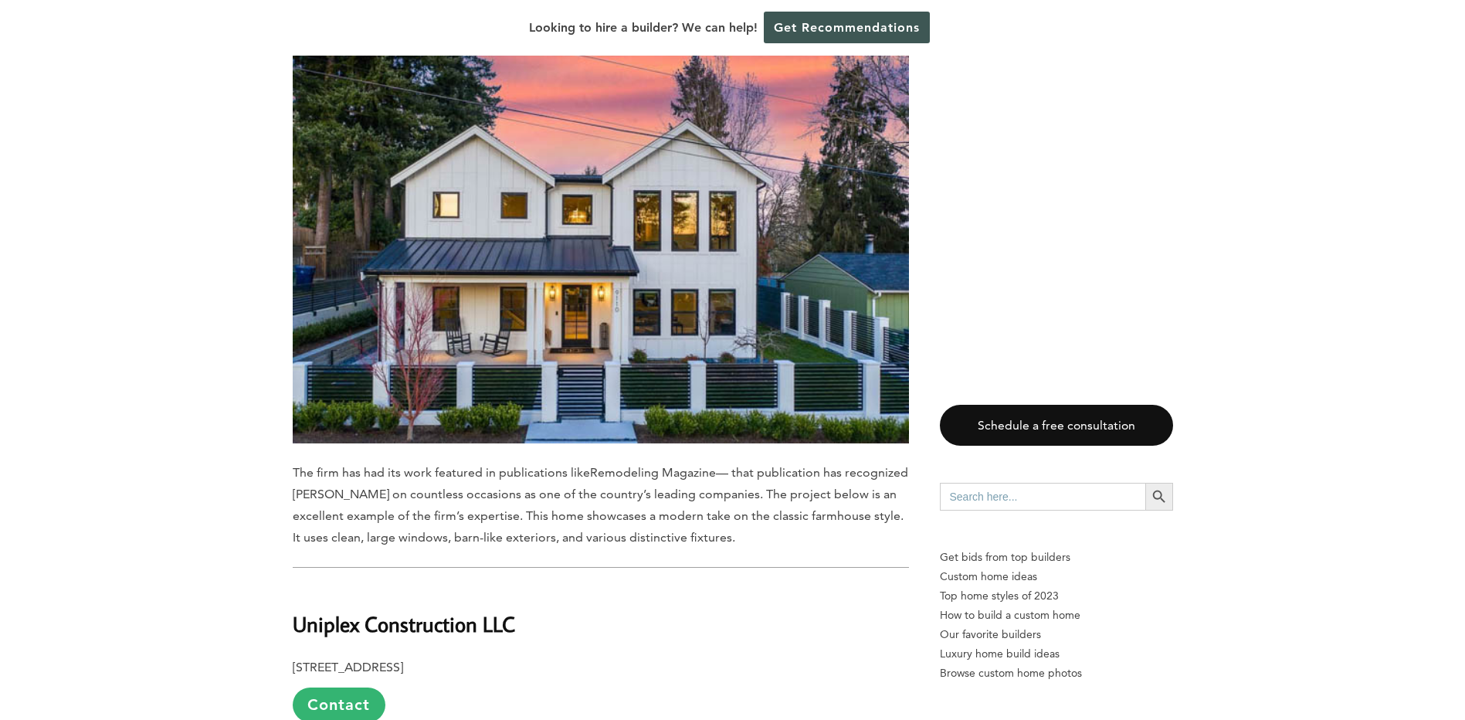
scroll to position [8106, 0]
